Goal: Information Seeking & Learning: Understand process/instructions

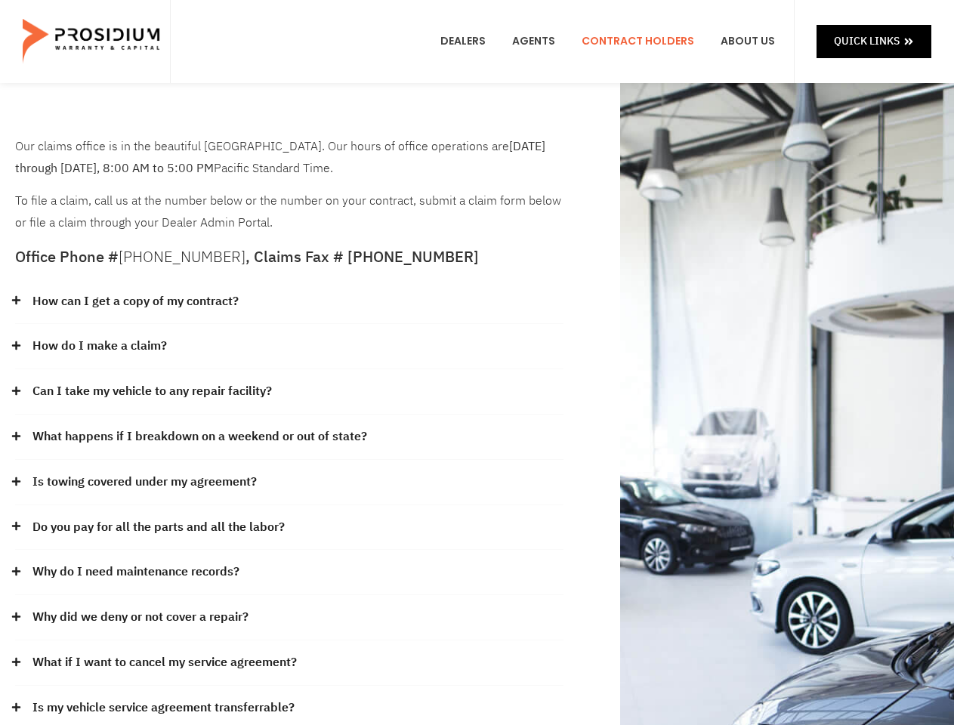
click at [476, 362] on div "How do I make a claim?" at bounding box center [289, 346] width 548 height 45
click at [289, 302] on div "How can I get a copy of my contract?" at bounding box center [289, 301] width 548 height 45
click at [134, 301] on link "How can I get a copy of my contract?" at bounding box center [135, 302] width 206 height 22
click at [289, 347] on div "How do I make a claim?" at bounding box center [289, 346] width 548 height 45
click at [99, 346] on link "How do I make a claim?" at bounding box center [99, 346] width 134 height 22
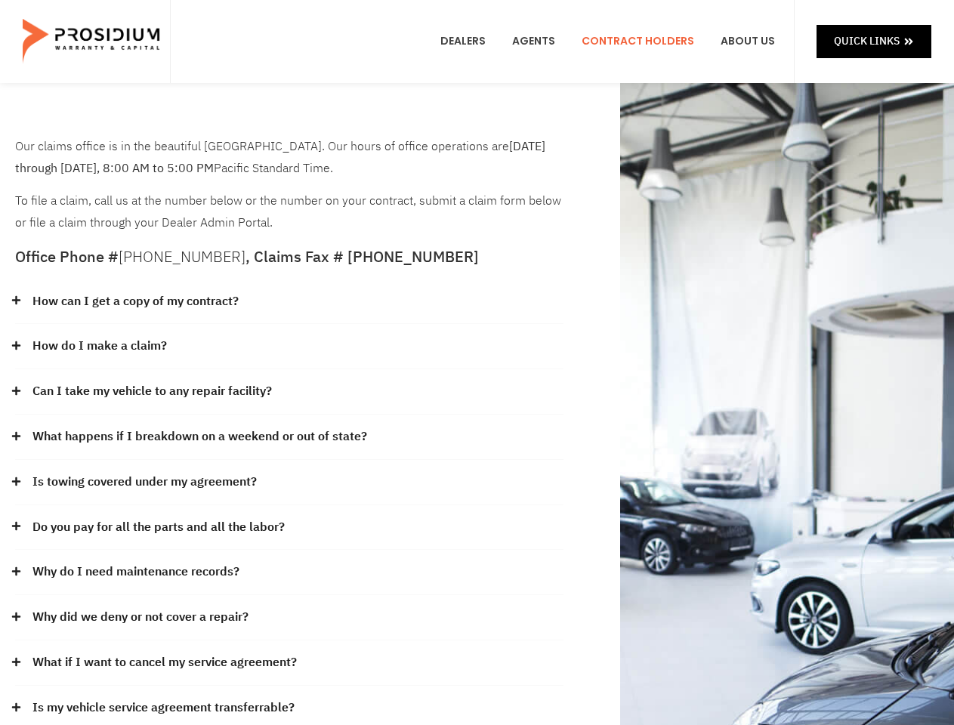
click at [289, 392] on div "Can I take my vehicle to any repair facility?" at bounding box center [289, 391] width 548 height 45
click at [153, 391] on link "Can I take my vehicle to any repair facility?" at bounding box center [151, 392] width 239 height 22
click at [289, 437] on link "What happens if I breakdown on a weekend or out of state?" at bounding box center [199, 437] width 334 height 22
click at [198, 436] on link "What happens if I breakdown on a weekend or out of state?" at bounding box center [199, 437] width 334 height 22
click at [289, 482] on div "Is towing covered under my agreement?" at bounding box center [289, 482] width 548 height 45
